Goal: Information Seeking & Learning: Check status

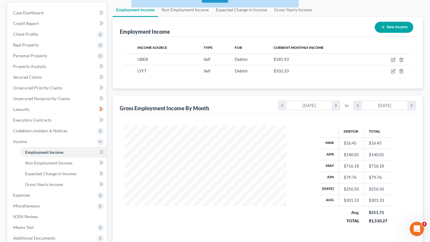
scroll to position [107, 174]
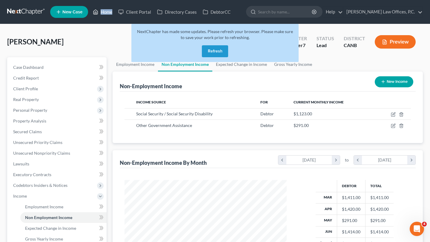
scroll to position [107, 174]
click at [109, 17] on link "Home" at bounding box center [102, 12] width 25 height 11
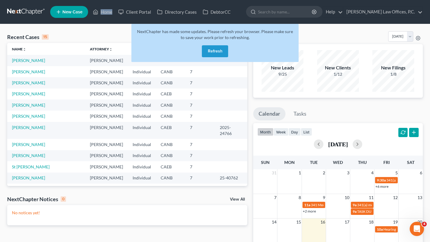
click at [219, 51] on button "Refresh" at bounding box center [215, 51] width 26 height 12
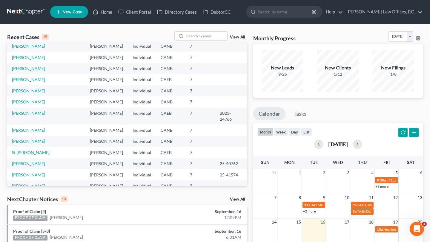
scroll to position [16, 0]
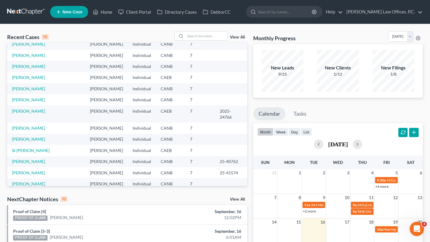
click at [238, 199] on link "View All" at bounding box center [237, 200] width 15 height 4
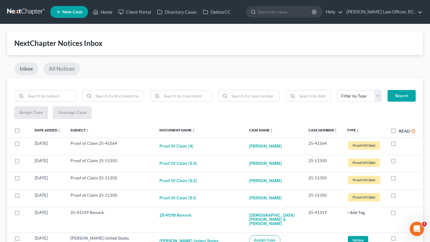
click at [69, 73] on link "All Notices" at bounding box center [62, 68] width 36 height 13
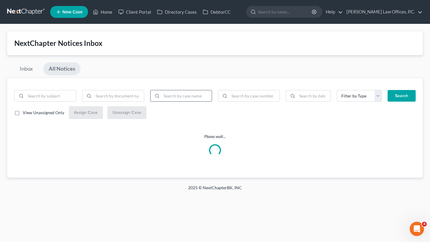
click at [164, 94] on input "search" at bounding box center [187, 95] width 50 height 11
type input "stroing"
click at [388, 90] on button "Search" at bounding box center [402, 96] width 28 height 12
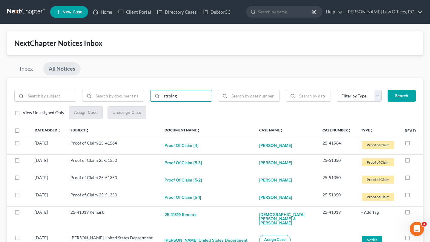
click at [197, 76] on div "Inbox All Notices" at bounding box center [215, 70] width 416 height 16
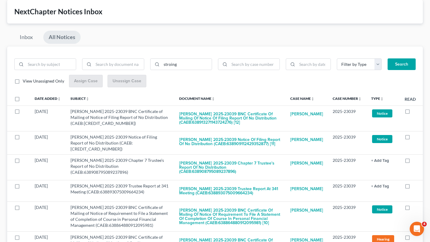
scroll to position [38, 0]
